Goal: Task Accomplishment & Management: Use online tool/utility

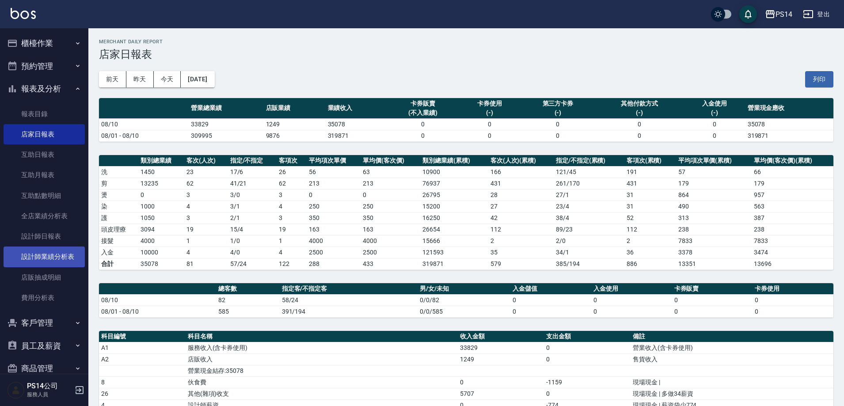
scroll to position [44, 0]
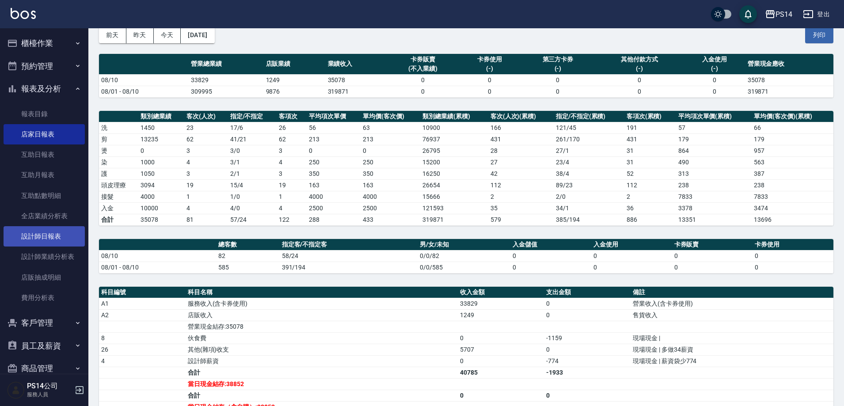
click at [44, 236] on link "設計師日報表" at bounding box center [44, 236] width 81 height 20
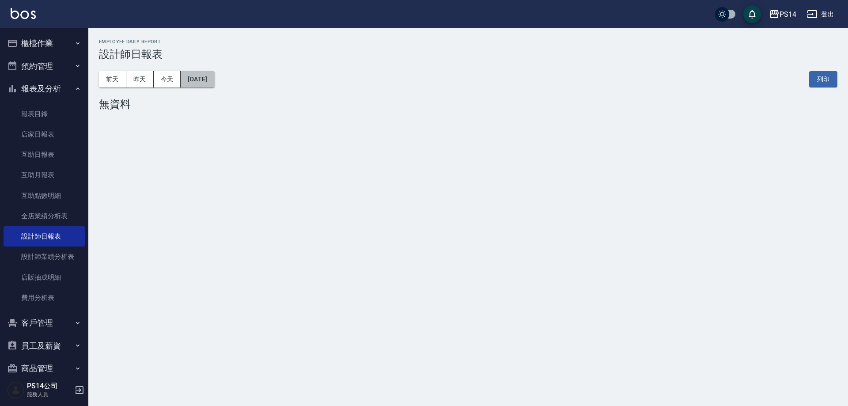
click at [212, 80] on button "[DATE]" at bounding box center [198, 79] width 34 height 16
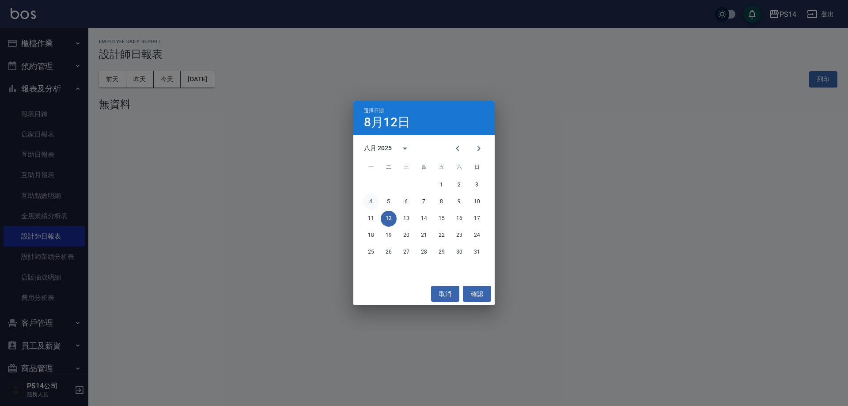
click at [375, 205] on button "4" at bounding box center [371, 202] width 16 height 16
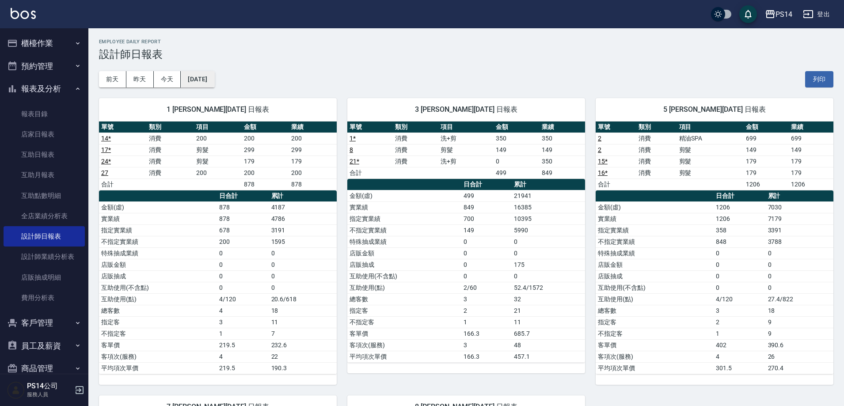
click at [211, 85] on button "[DATE]" at bounding box center [198, 79] width 34 height 16
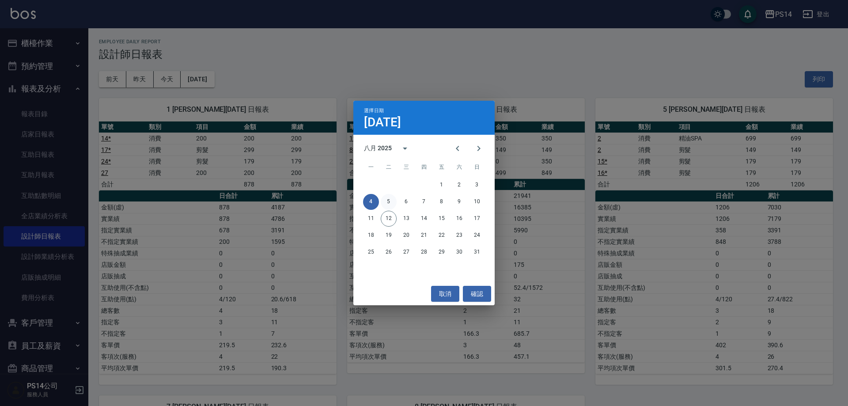
click at [392, 199] on button "5" at bounding box center [389, 202] width 16 height 16
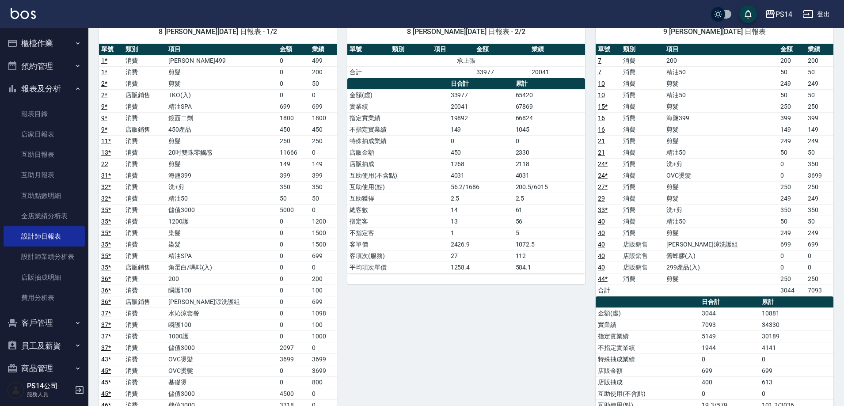
scroll to position [619, 0]
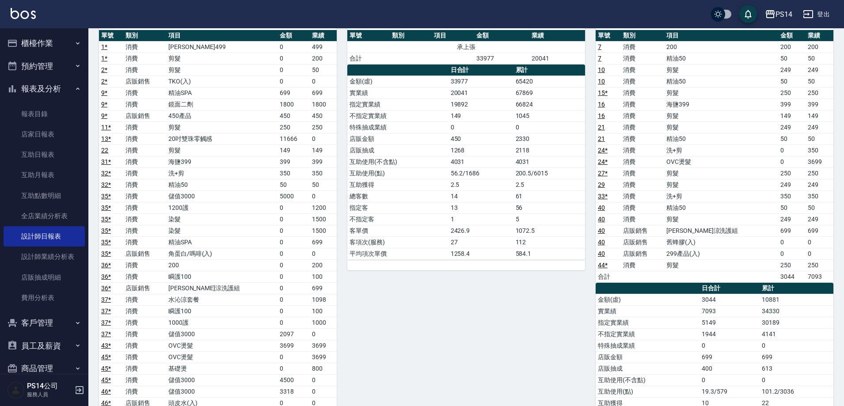
click at [208, 288] on td "[PERSON_NAME]涼洗護組" at bounding box center [221, 287] width 111 height 11
drag, startPoint x: 213, startPoint y: 301, endPoint x: 239, endPoint y: 304, distance: 26.3
click at [235, 304] on td "水沁涼套餐" at bounding box center [221, 299] width 111 height 11
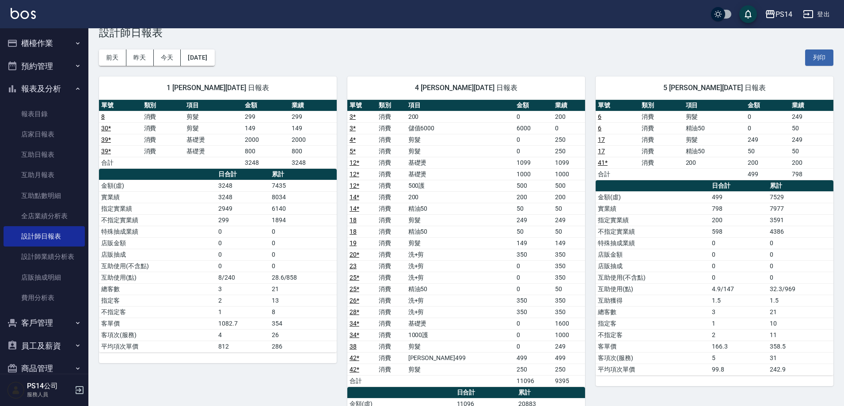
scroll to position [0, 0]
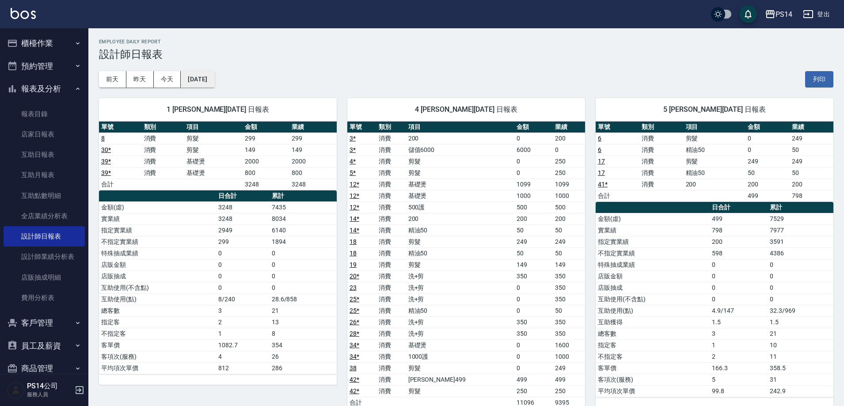
click at [206, 73] on button "[DATE]" at bounding box center [198, 79] width 34 height 16
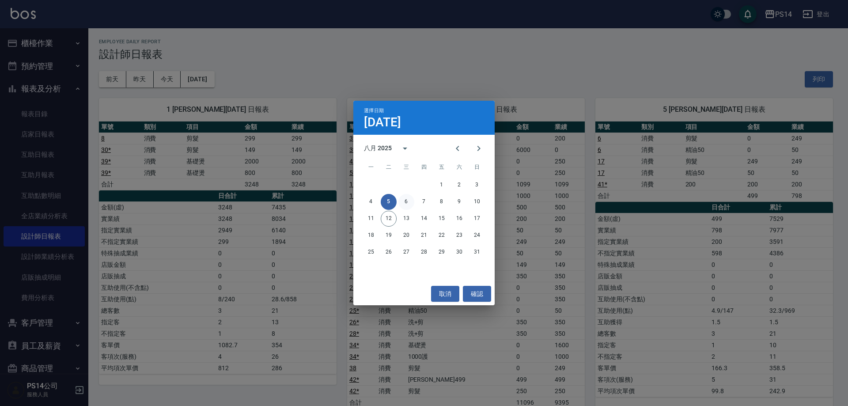
click at [406, 206] on button "6" at bounding box center [407, 202] width 16 height 16
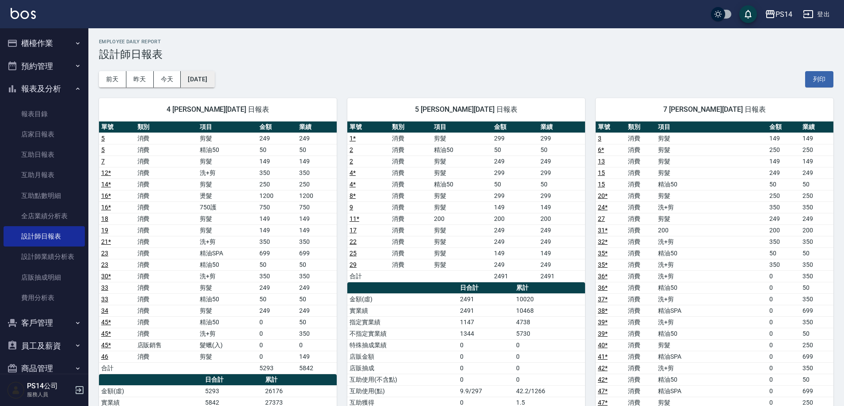
click at [214, 76] on button "[DATE]" at bounding box center [198, 79] width 34 height 16
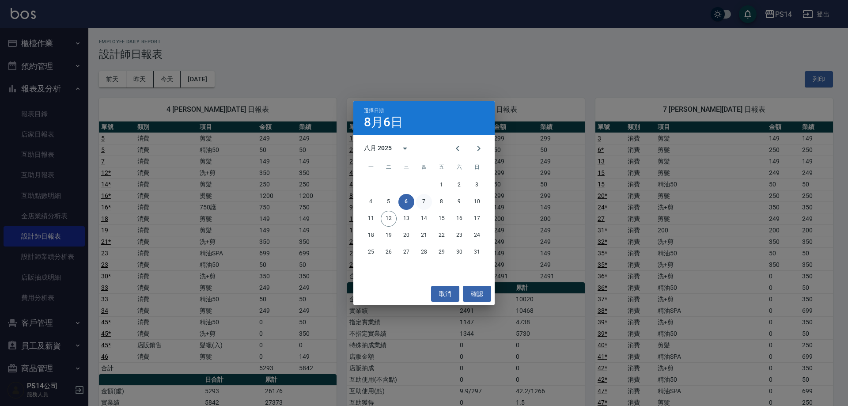
click at [425, 209] on button "7" at bounding box center [424, 202] width 16 height 16
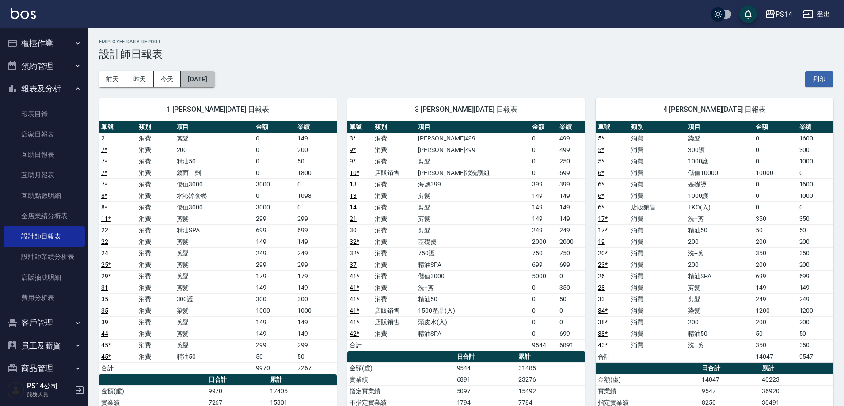
click at [211, 87] on button "[DATE]" at bounding box center [198, 79] width 34 height 16
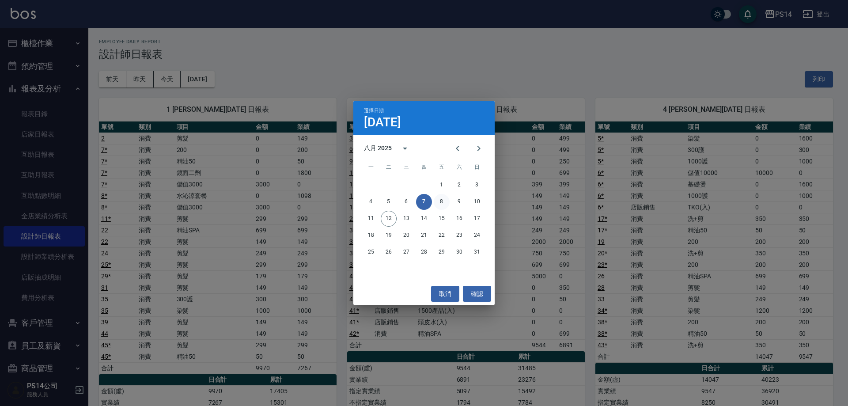
click at [441, 203] on button "8" at bounding box center [442, 202] width 16 height 16
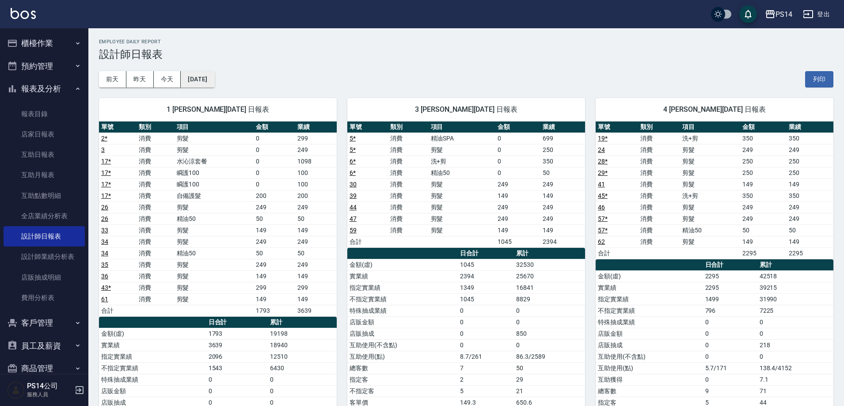
click at [213, 83] on button "[DATE]" at bounding box center [198, 79] width 34 height 16
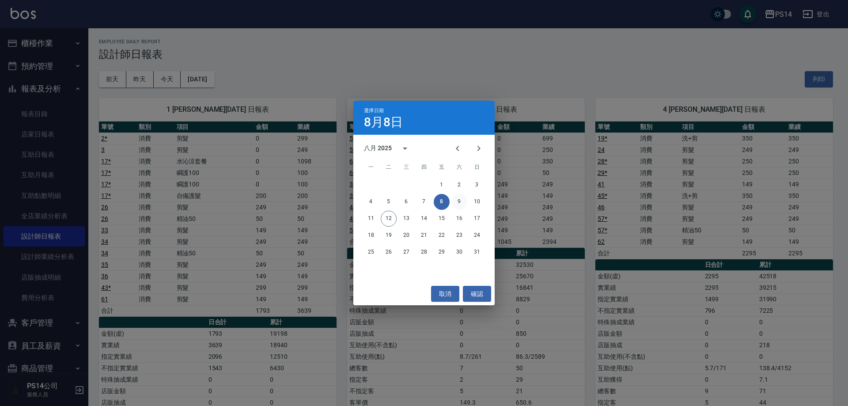
click at [463, 203] on button "9" at bounding box center [460, 202] width 16 height 16
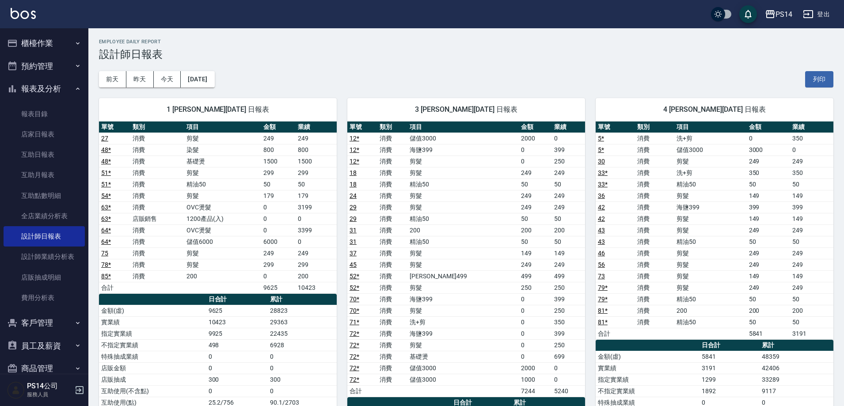
click at [213, 76] on button "[DATE]" at bounding box center [198, 79] width 34 height 16
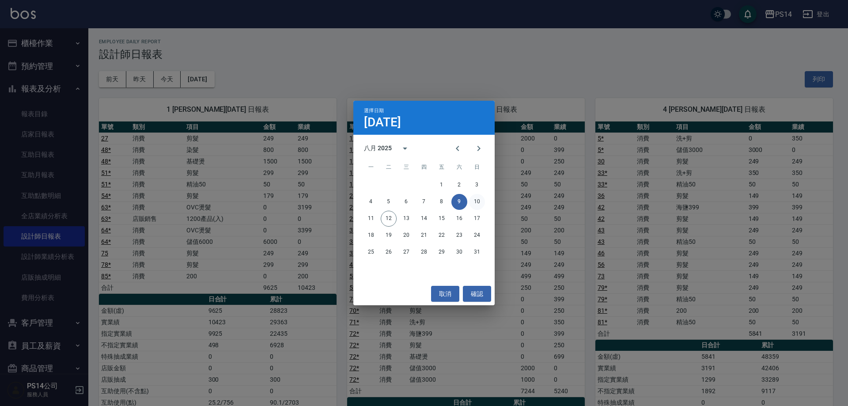
click at [477, 202] on button "10" at bounding box center [477, 202] width 16 height 16
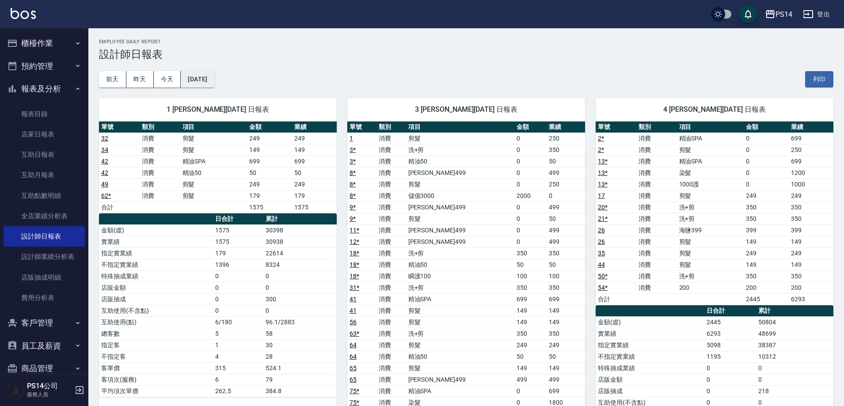
click at [214, 85] on button "[DATE]" at bounding box center [198, 79] width 34 height 16
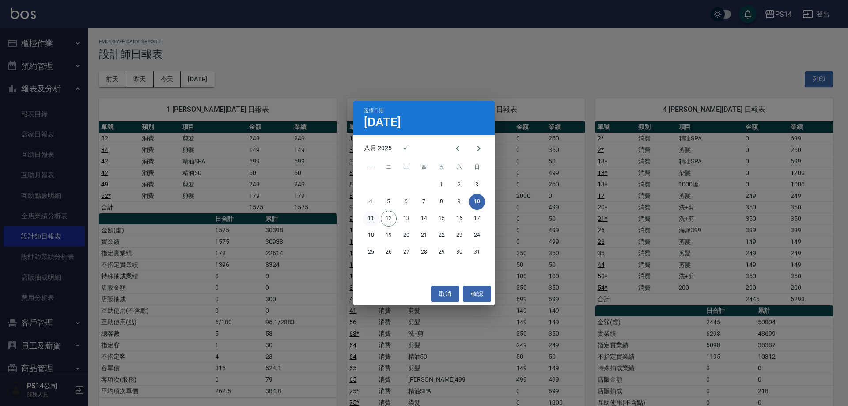
click at [376, 214] on button "11" at bounding box center [371, 219] width 16 height 16
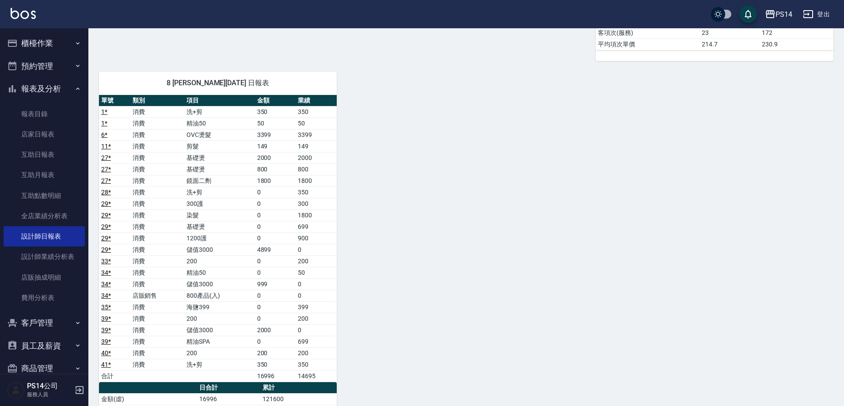
scroll to position [619, 0]
